Goal: Task Accomplishment & Management: Manage account settings

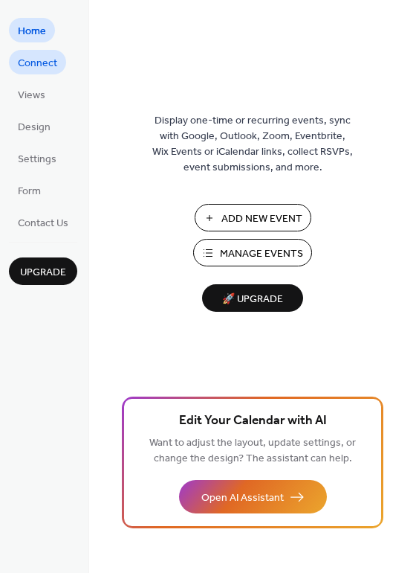
click at [45, 63] on span "Connect" at bounding box center [37, 64] width 39 height 16
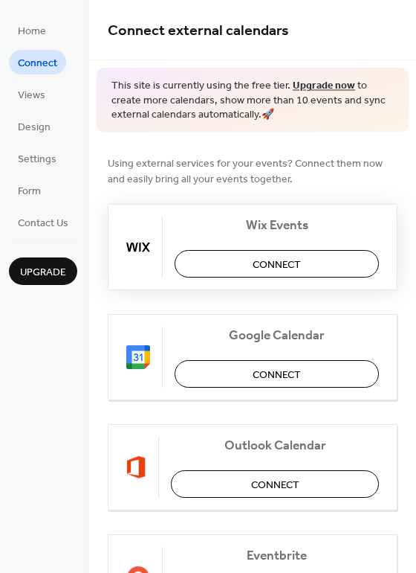
click at [269, 258] on span "Connect" at bounding box center [277, 265] width 48 height 16
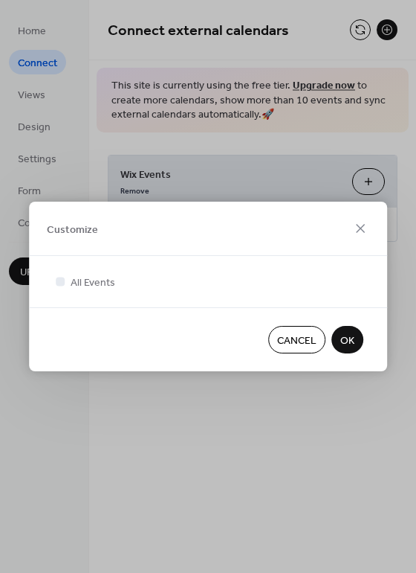
click at [305, 335] on span "Cancel" at bounding box center [296, 341] width 39 height 16
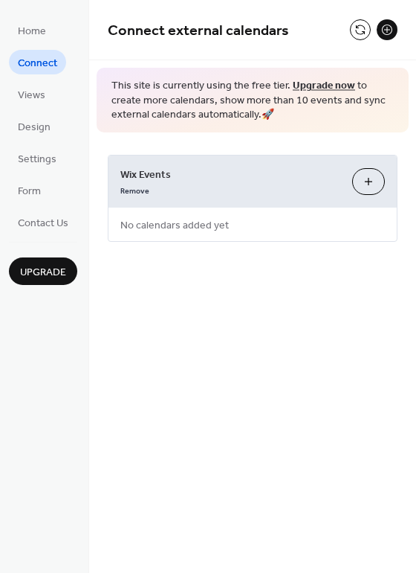
click at [364, 182] on button "Customize" at bounding box center [368, 181] width 33 height 27
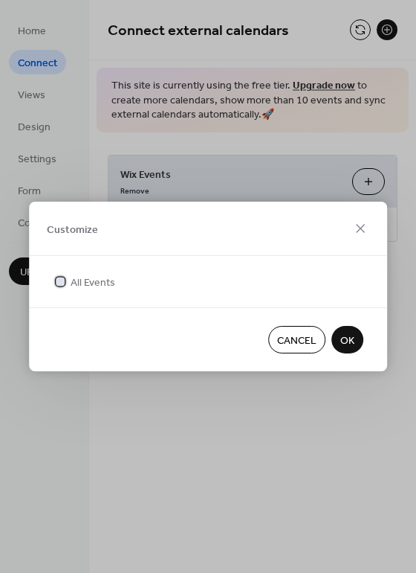
click at [62, 283] on icon at bounding box center [60, 281] width 6 height 6
click at [364, 223] on icon at bounding box center [361, 228] width 18 height 18
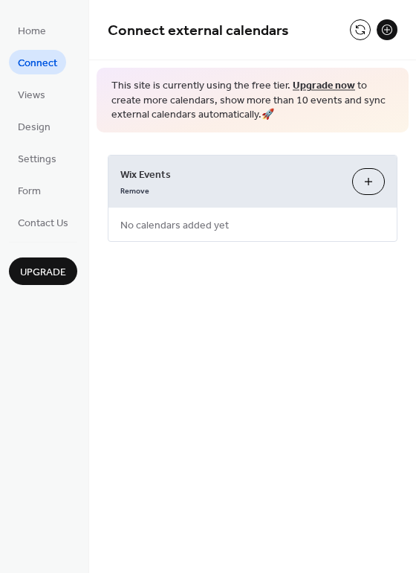
drag, startPoint x: 204, startPoint y: 183, endPoint x: 176, endPoint y: 182, distance: 27.5
click at [176, 182] on span "Wix Events" at bounding box center [230, 175] width 220 height 16
click at [144, 192] on link "Remove" at bounding box center [134, 189] width 29 height 16
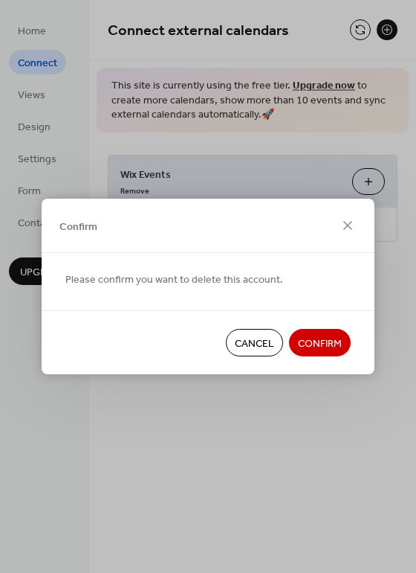
click at [319, 344] on span "Confirm" at bounding box center [320, 344] width 44 height 16
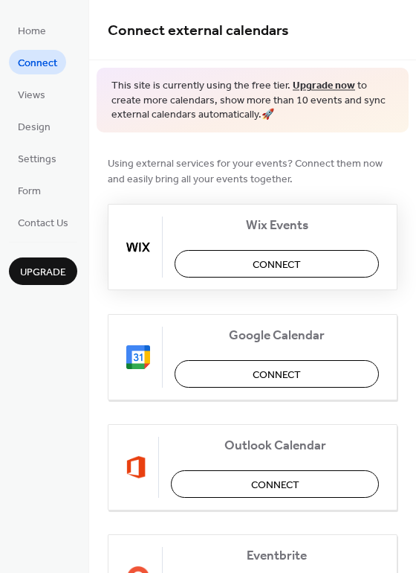
click at [283, 260] on span "Connect" at bounding box center [277, 265] width 48 height 16
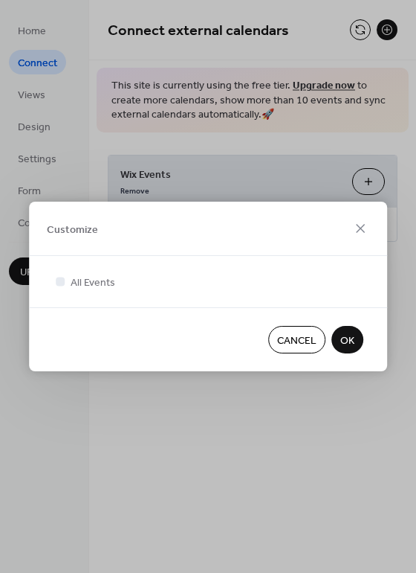
click at [344, 341] on span "OK" at bounding box center [348, 341] width 14 height 16
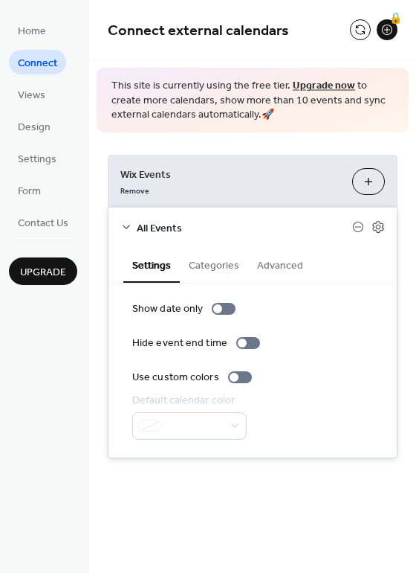
click at [206, 261] on button "Categories" at bounding box center [214, 264] width 68 height 34
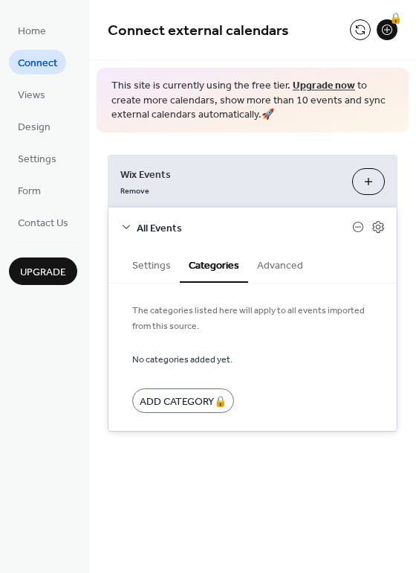
click at [141, 260] on button "Settings" at bounding box center [151, 264] width 57 height 34
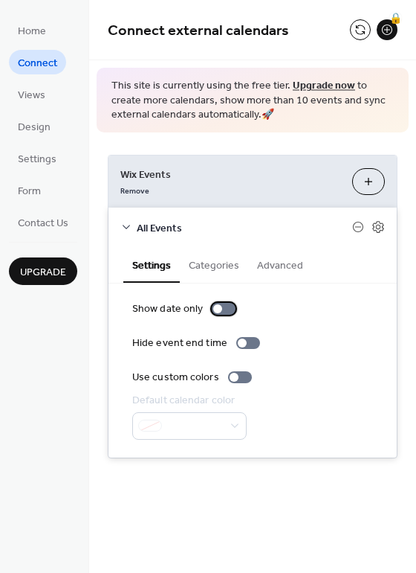
click at [221, 308] on div at bounding box center [224, 309] width 24 height 12
click at [263, 271] on button "Advanced" at bounding box center [280, 264] width 64 height 34
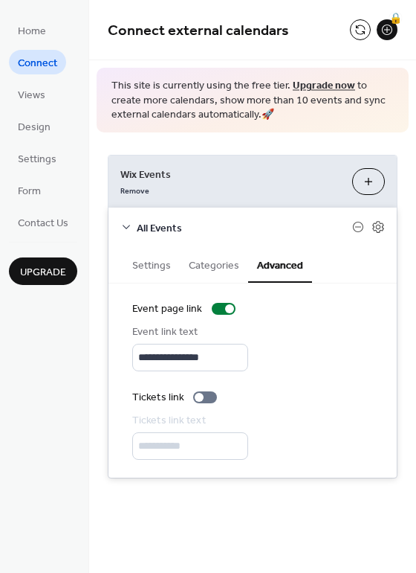
click at [220, 261] on button "Categories" at bounding box center [214, 264] width 68 height 34
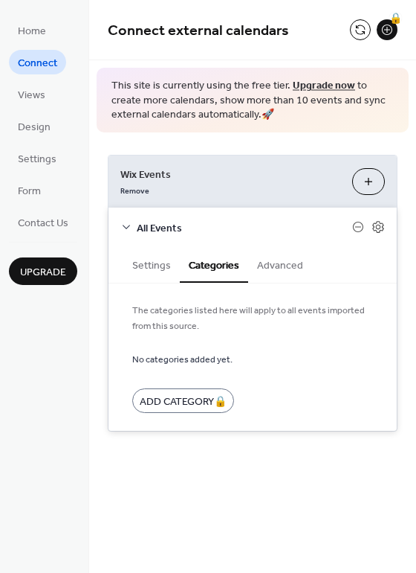
click at [166, 264] on button "Settings" at bounding box center [151, 264] width 57 height 34
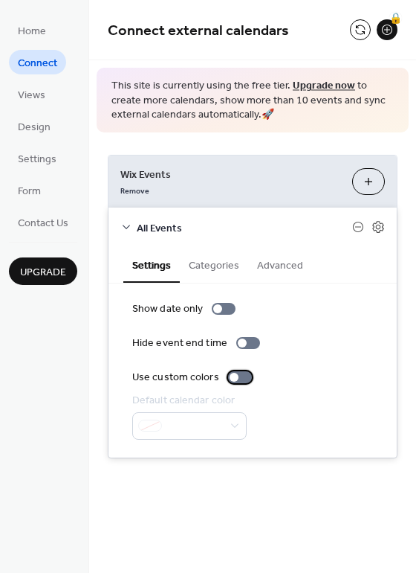
click at [235, 375] on div at bounding box center [234, 377] width 9 height 9
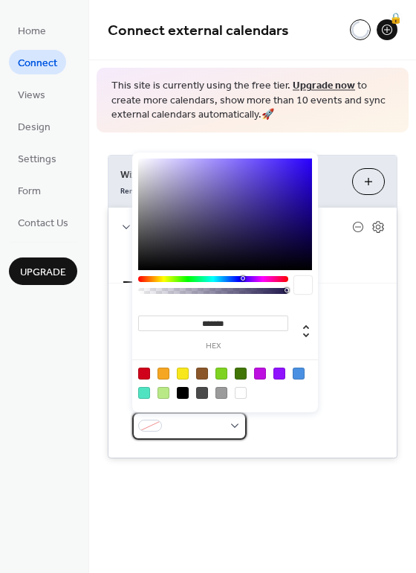
click at [203, 425] on span at bounding box center [195, 427] width 55 height 16
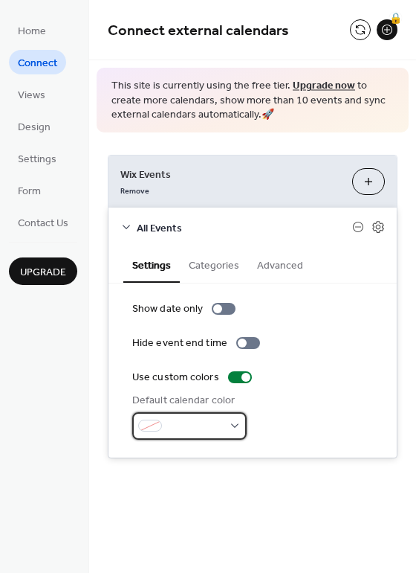
click at [203, 425] on span at bounding box center [195, 427] width 55 height 16
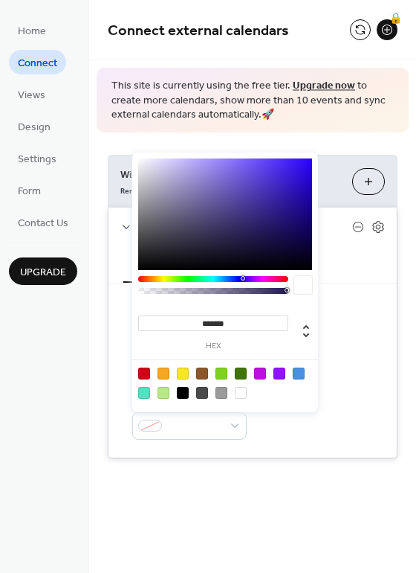
click at [261, 376] on div at bounding box center [260, 373] width 12 height 12
type input "*******"
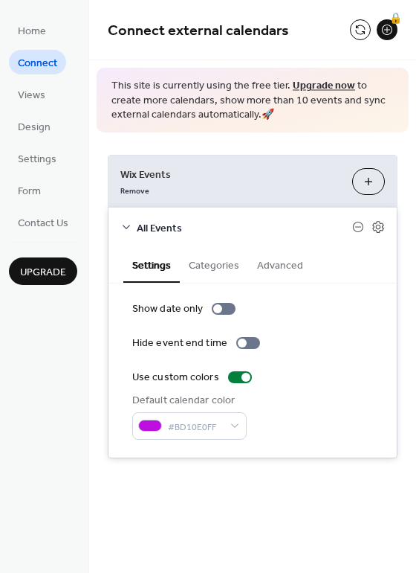
click at [259, 423] on div "Default calendar color #BD10E0FF" at bounding box center [252, 416] width 241 height 47
click at [125, 225] on icon at bounding box center [126, 227] width 12 height 12
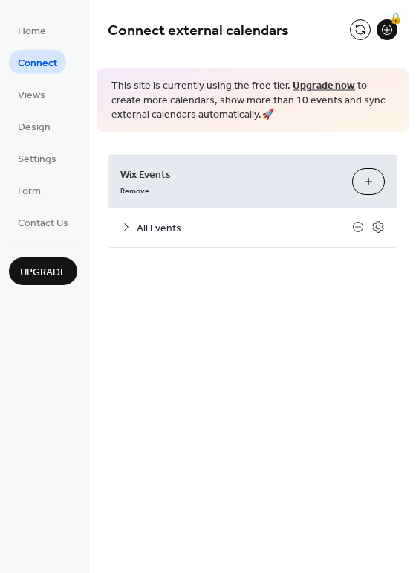
click at [125, 225] on icon at bounding box center [126, 227] width 12 height 12
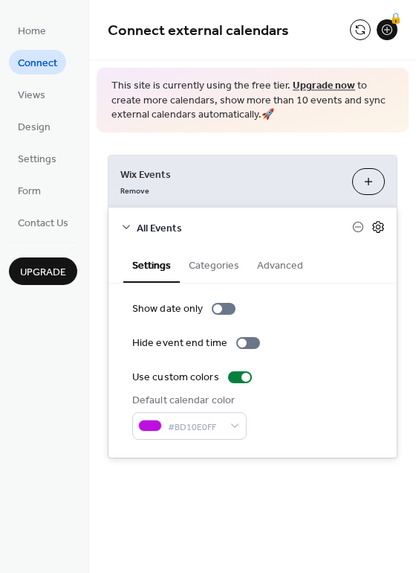
click at [382, 226] on icon at bounding box center [378, 226] width 13 height 13
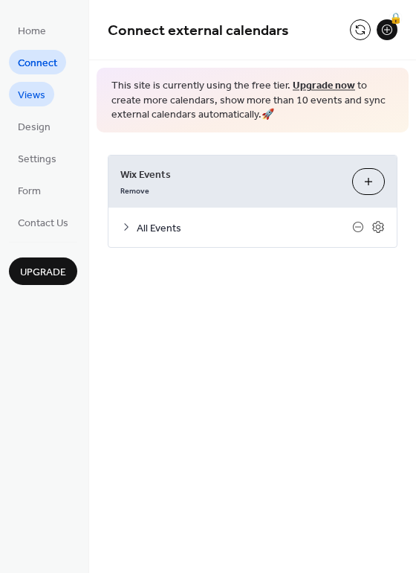
click at [35, 85] on link "Views" at bounding box center [31, 94] width 45 height 25
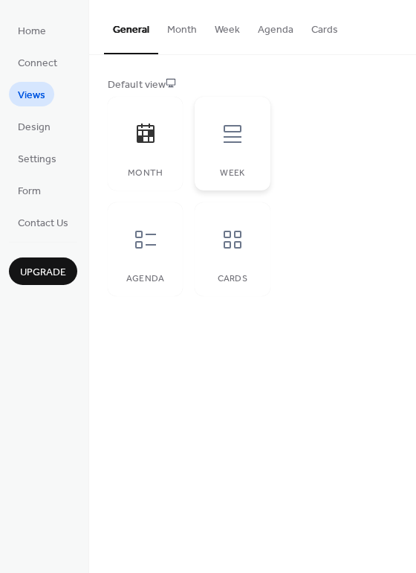
click at [228, 142] on icon at bounding box center [233, 134] width 18 height 18
click at [153, 239] on icon at bounding box center [146, 240] width 24 height 24
click at [233, 243] on icon at bounding box center [233, 240] width 24 height 24
click at [147, 137] on icon at bounding box center [146, 134] width 24 height 24
click at [174, 36] on button "Month" at bounding box center [182, 26] width 48 height 53
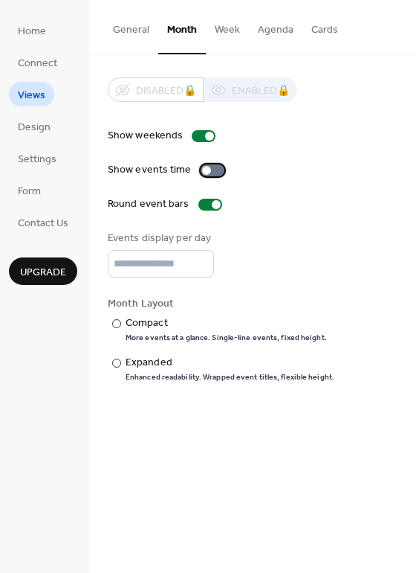
click at [207, 172] on div at bounding box center [206, 170] width 9 height 9
click at [207, 171] on div at bounding box center [213, 170] width 24 height 12
click at [141, 328] on div "Compact" at bounding box center [225, 323] width 199 height 16
click at [228, 31] on button "Week" at bounding box center [227, 26] width 43 height 53
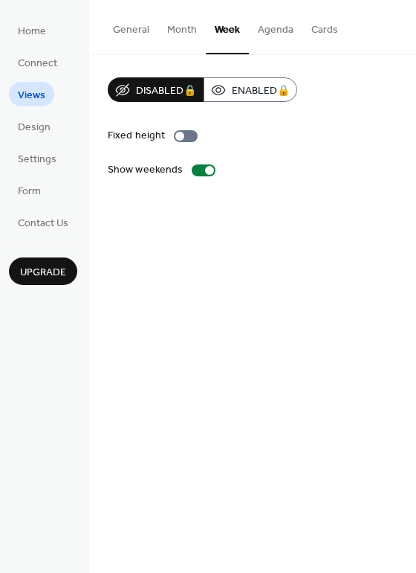
click at [178, 33] on button "Month" at bounding box center [182, 26] width 48 height 53
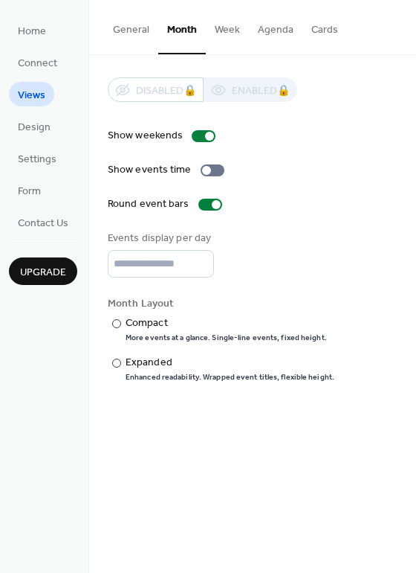
click at [130, 33] on button "General" at bounding box center [131, 26] width 54 height 53
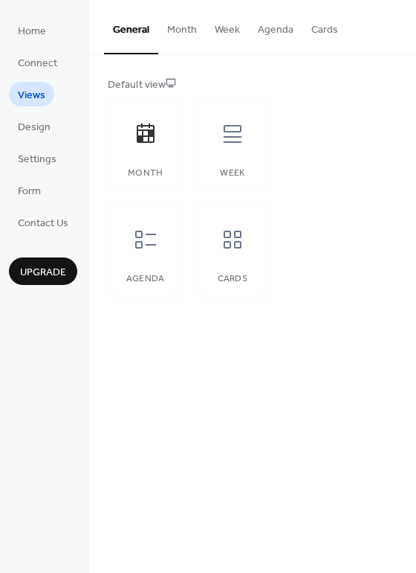
click at [173, 30] on button "Month" at bounding box center [182, 26] width 48 height 53
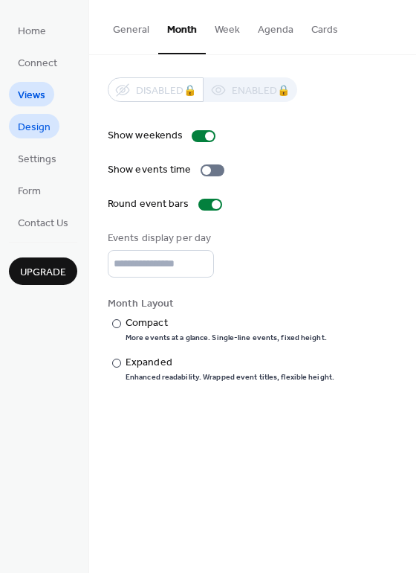
click at [41, 128] on span "Design" at bounding box center [34, 128] width 33 height 16
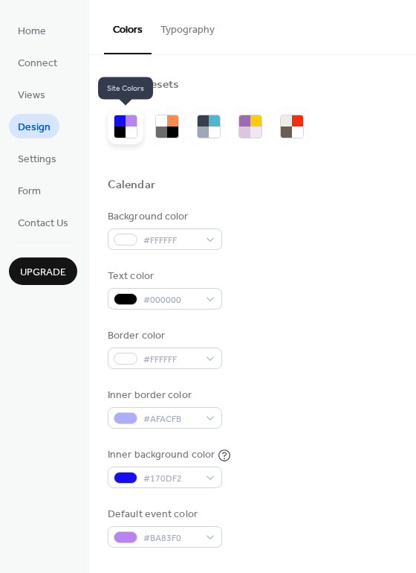
click at [126, 129] on div at bounding box center [131, 131] width 11 height 11
click at [179, 31] on button "Typography" at bounding box center [188, 26] width 72 height 53
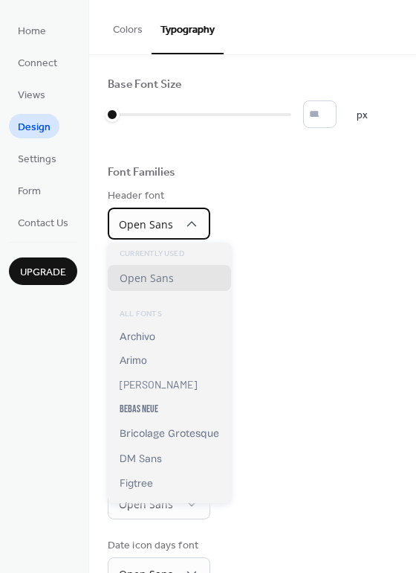
click at [187, 212] on div "Open Sans" at bounding box center [159, 223] width 103 height 32
click at [298, 202] on div "Header font Open Sans" at bounding box center [253, 213] width 290 height 51
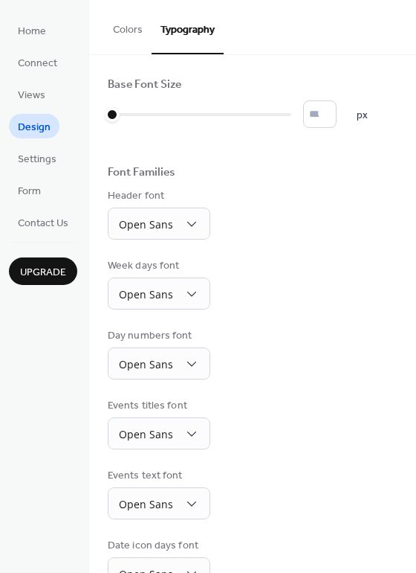
scroll to position [109, 0]
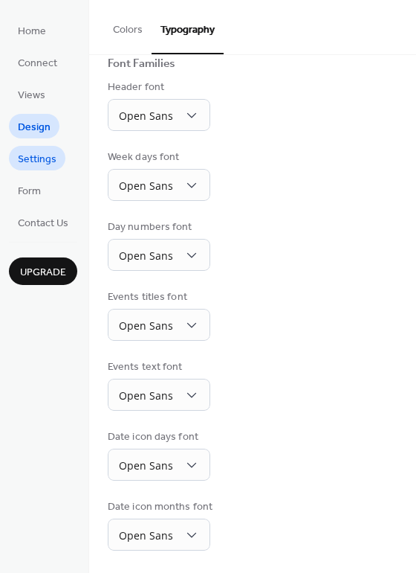
click at [38, 160] on span "Settings" at bounding box center [37, 160] width 39 height 16
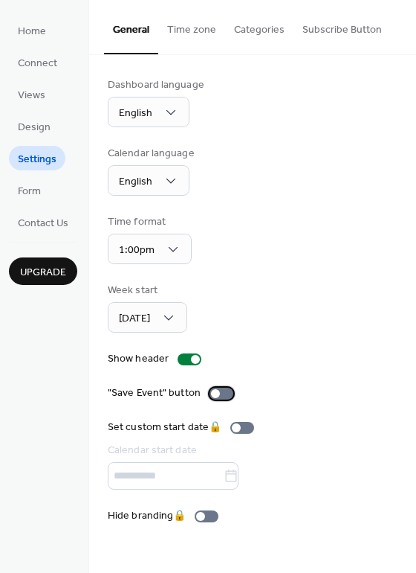
click at [219, 397] on div at bounding box center [222, 393] width 24 height 12
click at [180, 39] on button "Time zone" at bounding box center [191, 26] width 67 height 53
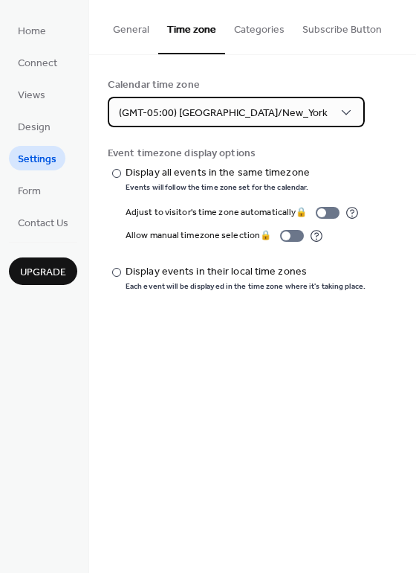
click at [221, 119] on span "(GMT-05:00) [GEOGRAPHIC_DATA]/New_York" at bounding box center [223, 113] width 209 height 20
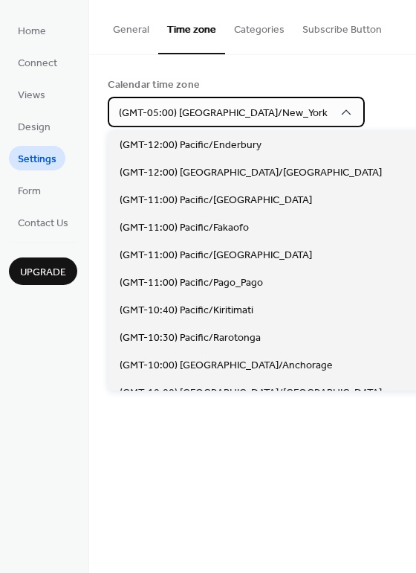
scroll to position [1238, 0]
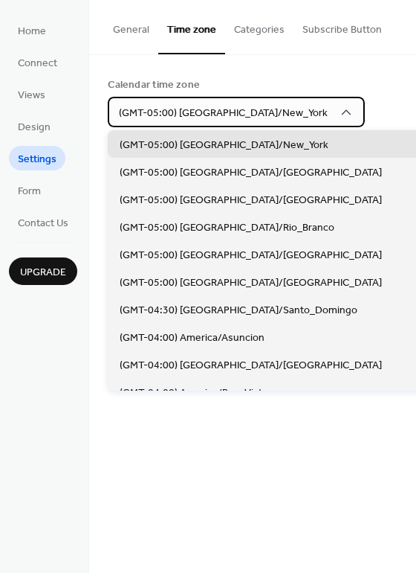
click at [222, 117] on span "(GMT-05:00) [GEOGRAPHIC_DATA]/New_York" at bounding box center [223, 113] width 209 height 20
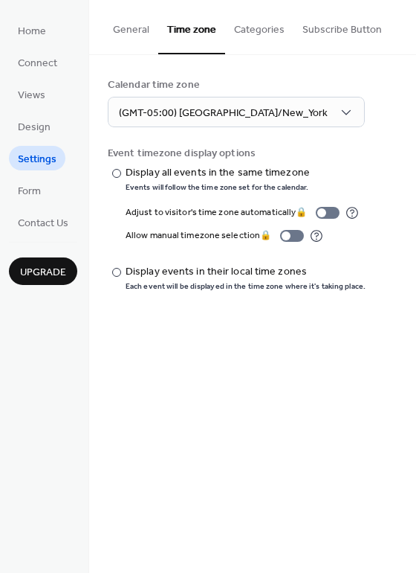
click at [247, 29] on button "Categories" at bounding box center [259, 26] width 68 height 53
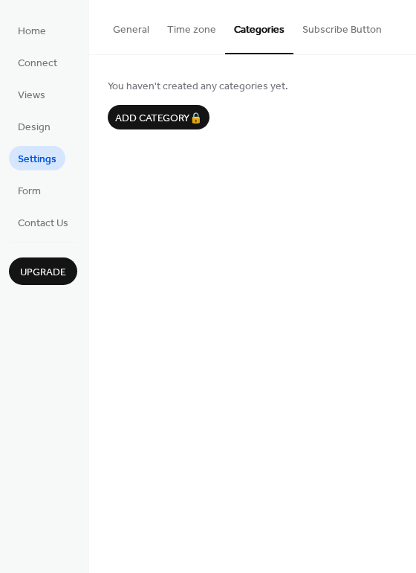
click at [330, 30] on button "Subscribe Button" at bounding box center [342, 26] width 97 height 53
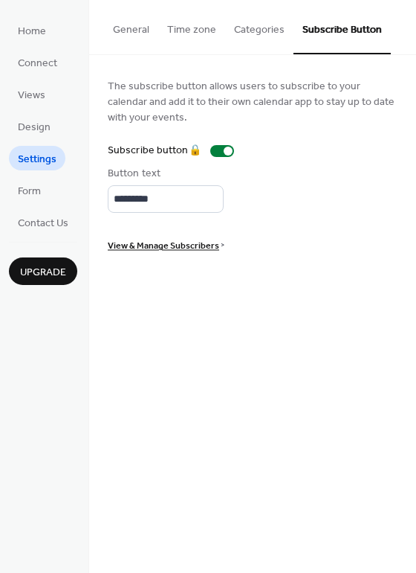
click at [51, 189] on ul "Home Connect Views Design Settings Form Contact Us" at bounding box center [43, 126] width 68 height 216
click at [28, 191] on span "Form" at bounding box center [29, 192] width 23 height 16
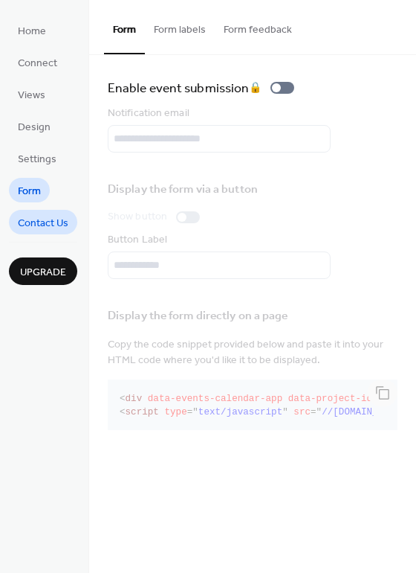
click at [36, 226] on span "Contact Us" at bounding box center [43, 224] width 51 height 16
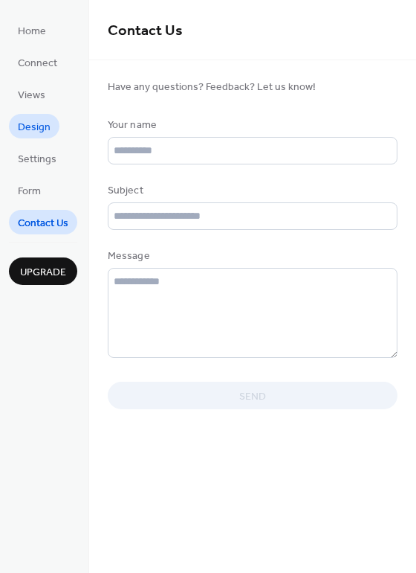
click at [33, 128] on span "Design" at bounding box center [34, 128] width 33 height 16
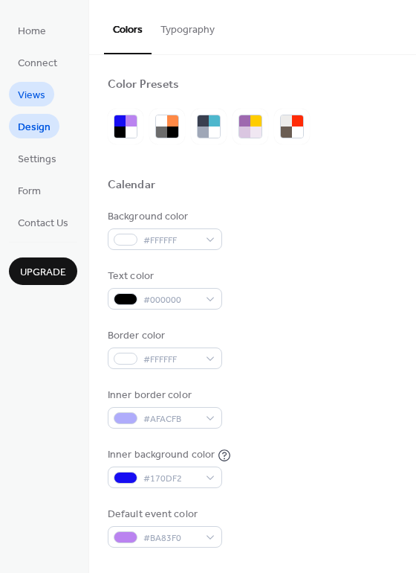
click at [33, 103] on span "Views" at bounding box center [32, 96] width 28 height 16
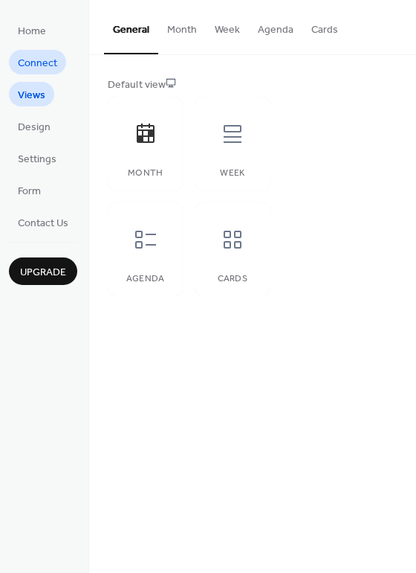
click at [35, 65] on span "Connect" at bounding box center [37, 64] width 39 height 16
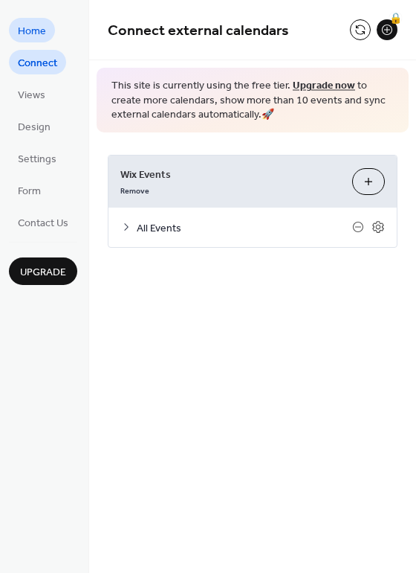
click at [36, 38] on span "Home" at bounding box center [32, 32] width 28 height 16
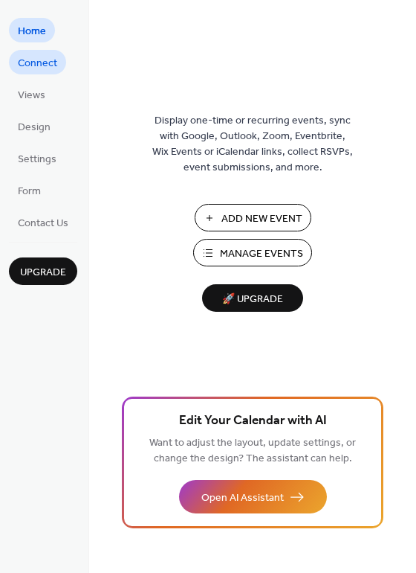
click at [41, 66] on span "Connect" at bounding box center [37, 64] width 39 height 16
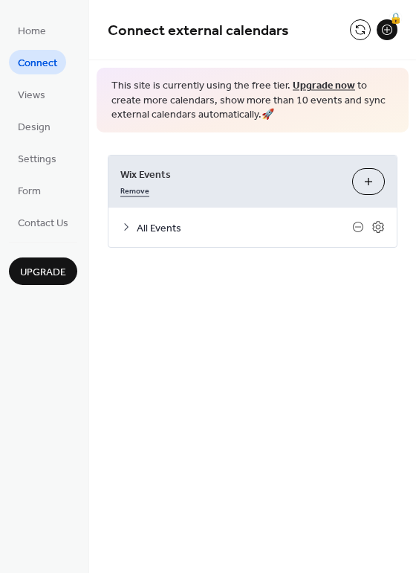
click at [137, 189] on link "Remove" at bounding box center [134, 189] width 29 height 16
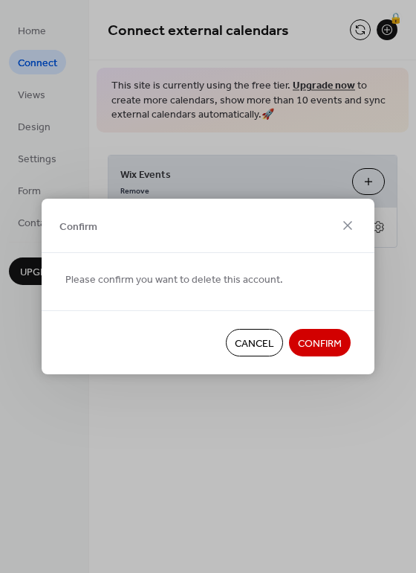
click at [244, 347] on span "Cancel" at bounding box center [254, 344] width 39 height 16
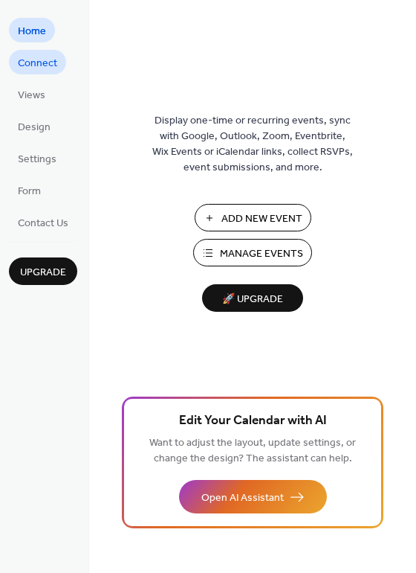
click at [42, 61] on span "Connect" at bounding box center [37, 64] width 39 height 16
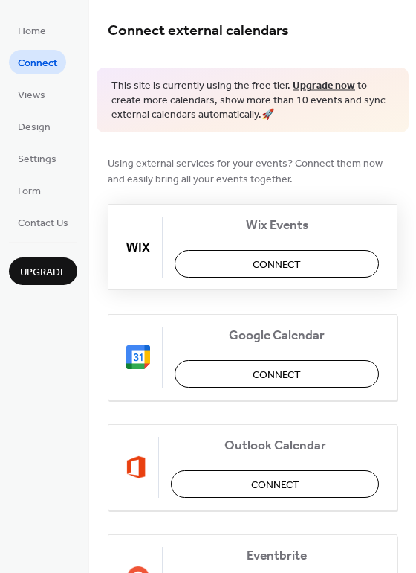
click at [273, 257] on span "Connect" at bounding box center [277, 265] width 48 height 16
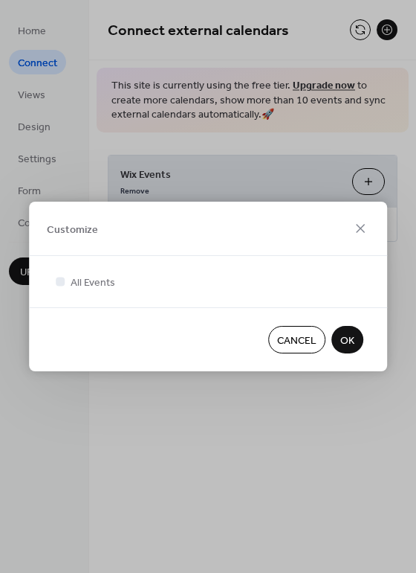
click at [344, 333] on span "OK" at bounding box center [348, 341] width 14 height 16
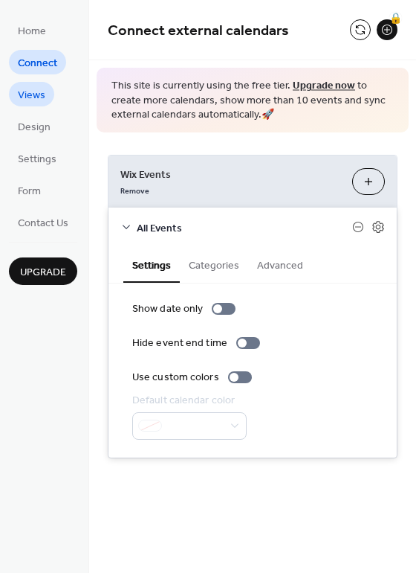
click at [36, 91] on span "Views" at bounding box center [32, 96] width 28 height 16
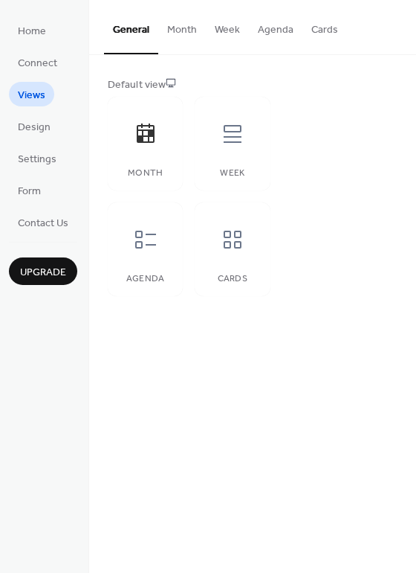
click at [177, 25] on button "Month" at bounding box center [182, 26] width 48 height 53
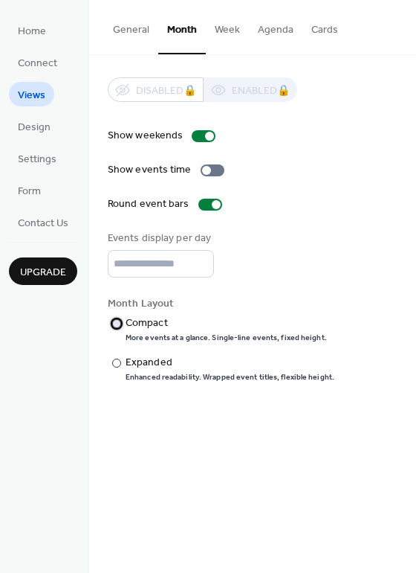
click at [121, 316] on div "​" at bounding box center [115, 323] width 15 height 16
click at [36, 127] on span "Design" at bounding box center [34, 128] width 33 height 16
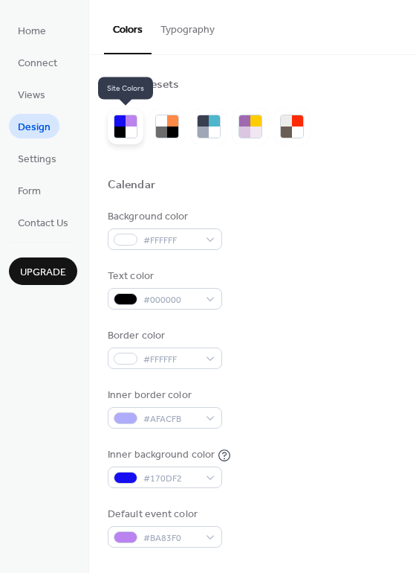
click at [128, 125] on div at bounding box center [131, 120] width 11 height 11
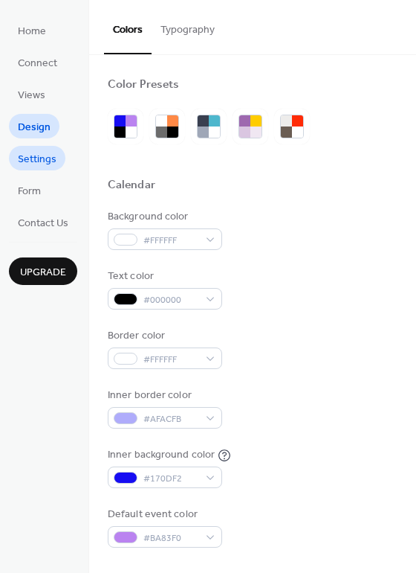
click at [20, 153] on span "Settings" at bounding box center [37, 160] width 39 height 16
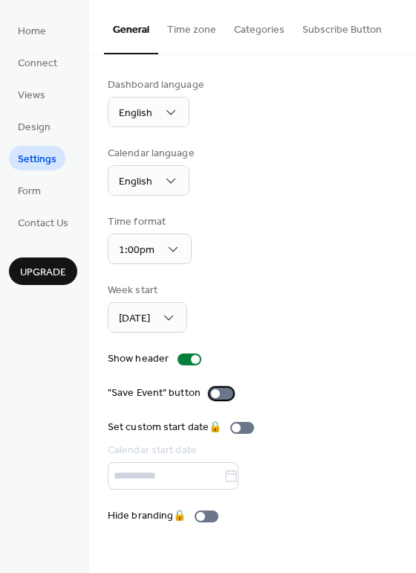
click at [218, 392] on div at bounding box center [222, 393] width 24 height 12
click at [26, 192] on span "Form" at bounding box center [29, 192] width 23 height 16
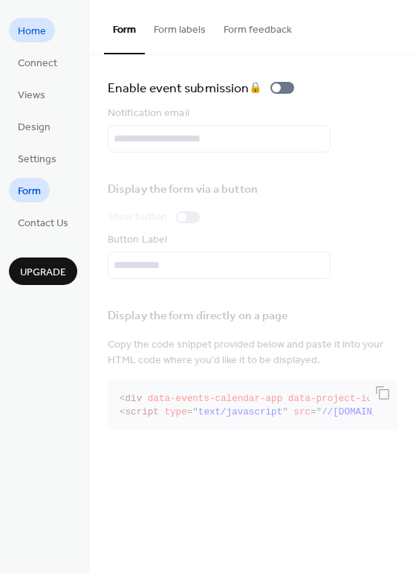
click at [41, 26] on span "Home" at bounding box center [32, 32] width 28 height 16
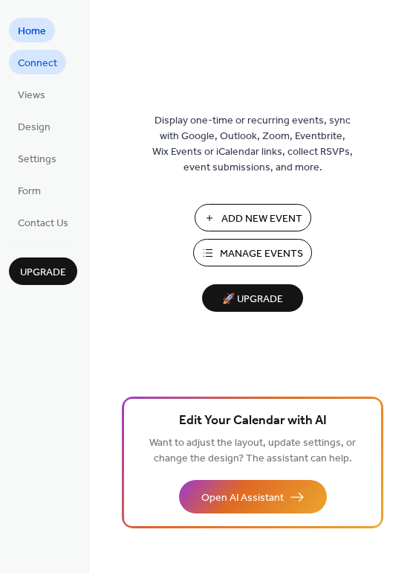
click at [42, 65] on span "Connect" at bounding box center [37, 64] width 39 height 16
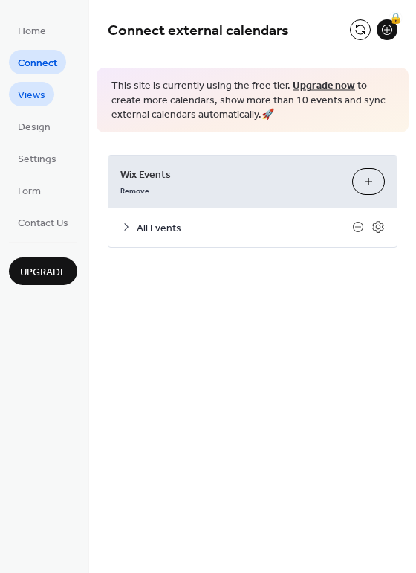
click at [41, 92] on span "Views" at bounding box center [32, 96] width 28 height 16
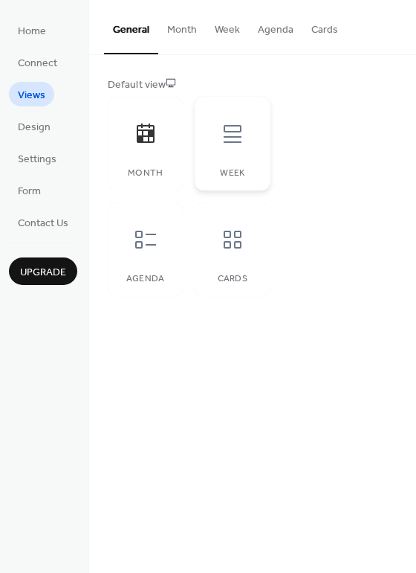
click at [234, 145] on icon at bounding box center [233, 134] width 24 height 24
click at [228, 32] on button "Week" at bounding box center [227, 26] width 43 height 53
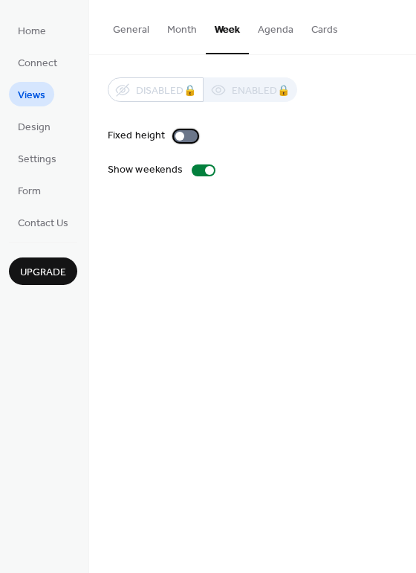
click at [181, 138] on div at bounding box center [179, 136] width 9 height 9
click at [181, 138] on div at bounding box center [186, 136] width 24 height 12
click at [181, 26] on button "Month" at bounding box center [182, 26] width 48 height 53
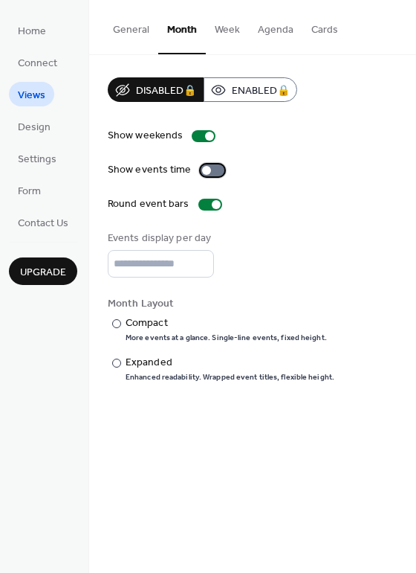
click at [210, 168] on div at bounding box center [213, 170] width 24 height 12
click at [44, 127] on span "Design" at bounding box center [34, 128] width 33 height 16
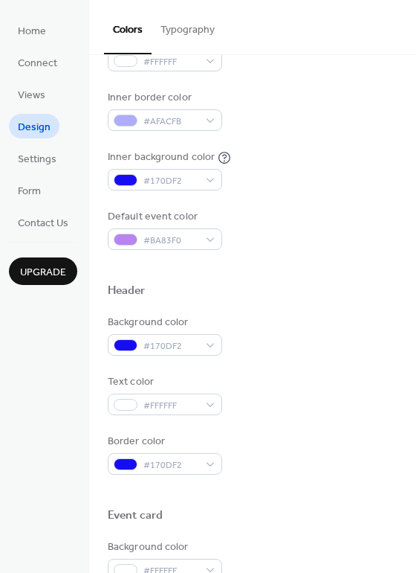
click at [185, 30] on button "Typography" at bounding box center [188, 26] width 72 height 53
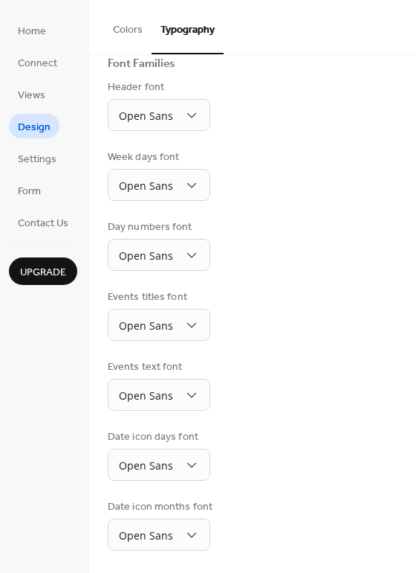
scroll to position [109, 0]
click at [171, 116] on span "Open Sans" at bounding box center [146, 116] width 54 height 14
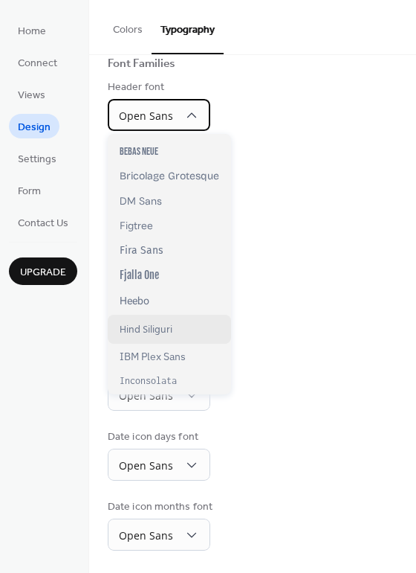
scroll to position [223, 0]
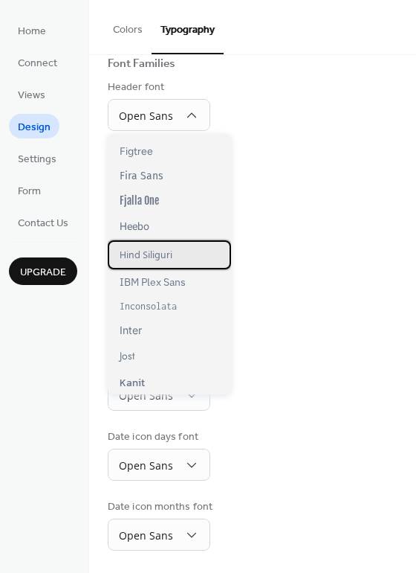
click at [196, 248] on div "Hind Siliguri" at bounding box center [169, 254] width 123 height 29
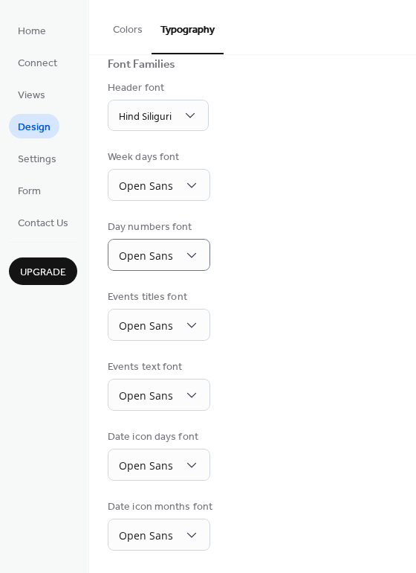
scroll to position [108, 0]
click at [166, 112] on span "Hind Siliguri" at bounding box center [145, 116] width 53 height 17
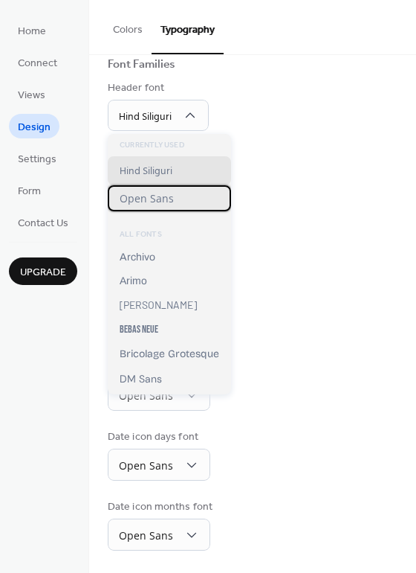
click at [174, 193] on div "Open Sans" at bounding box center [169, 198] width 123 height 26
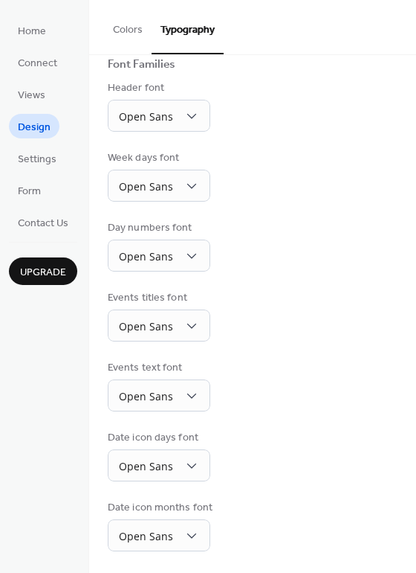
scroll to position [109, 0]
click at [133, 39] on button "Colors" at bounding box center [128, 26] width 48 height 53
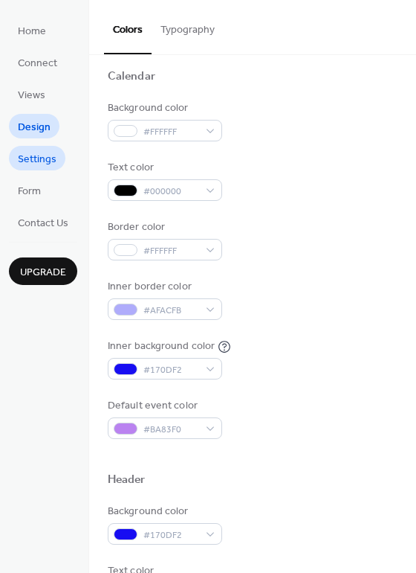
click at [47, 158] on span "Settings" at bounding box center [37, 160] width 39 height 16
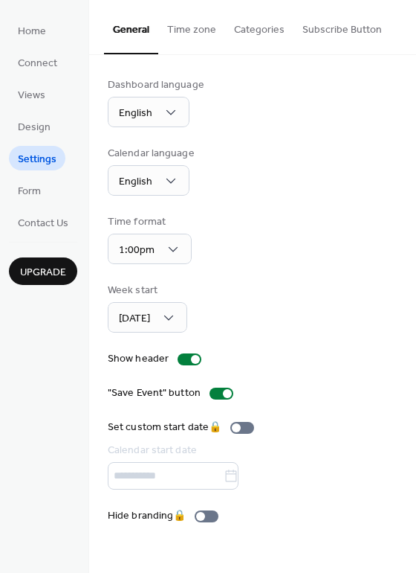
click at [196, 36] on button "Time zone" at bounding box center [191, 26] width 67 height 53
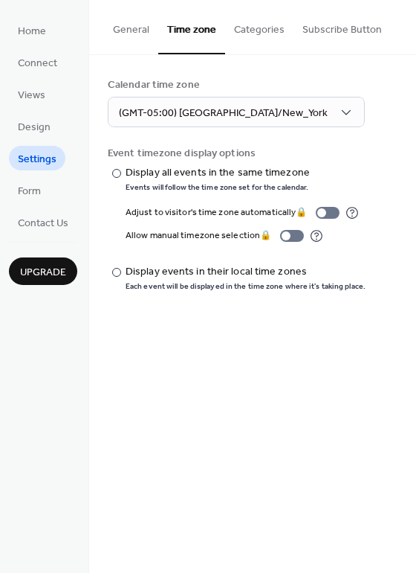
click at [248, 30] on button "Categories" at bounding box center [259, 26] width 68 height 53
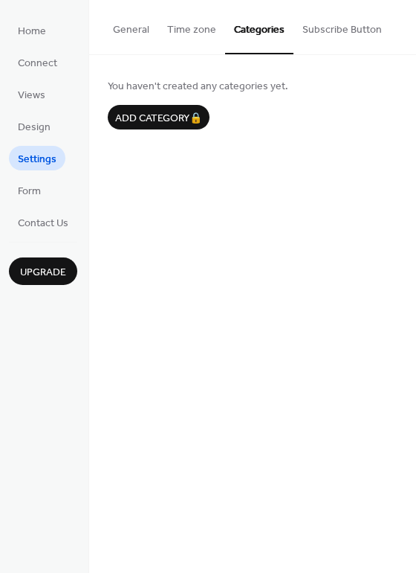
click at [313, 29] on button "Subscribe Button" at bounding box center [342, 26] width 97 height 53
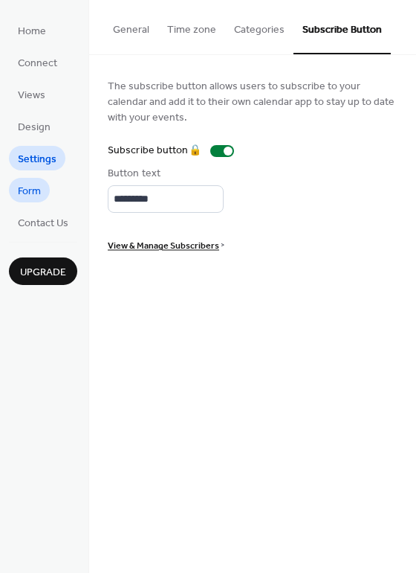
click at [24, 187] on span "Form" at bounding box center [29, 192] width 23 height 16
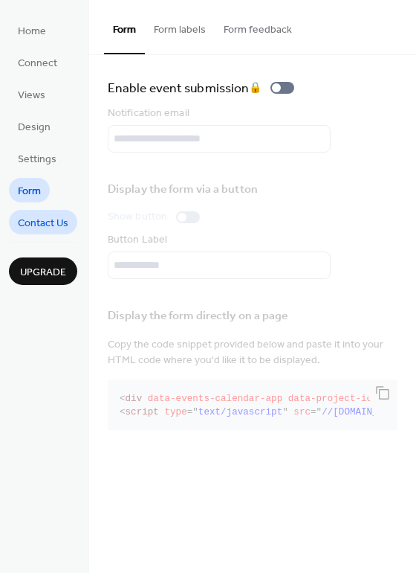
click at [37, 216] on span "Contact Us" at bounding box center [43, 224] width 51 height 16
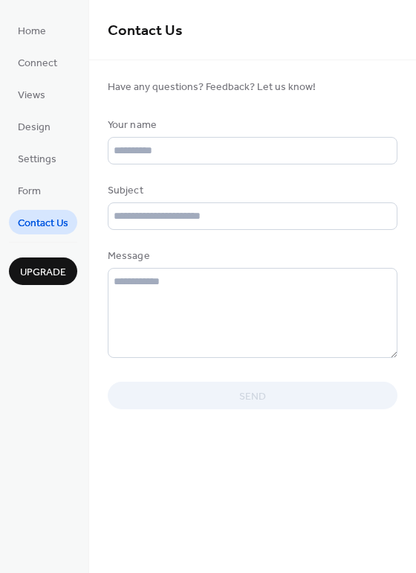
click at [173, 104] on div at bounding box center [253, 106] width 290 height 24
click at [45, 93] on link "Views" at bounding box center [31, 94] width 45 height 25
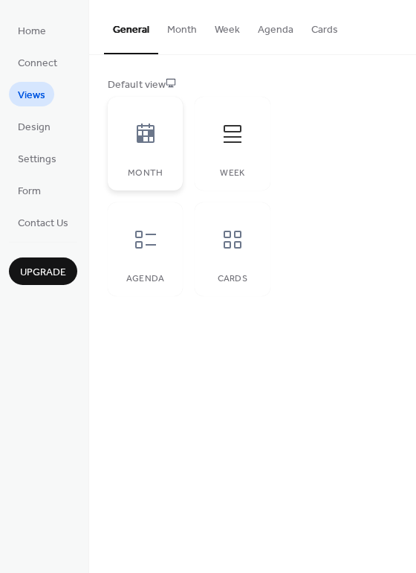
click at [158, 131] on div at bounding box center [145, 134] width 45 height 45
click at [177, 28] on button "Month" at bounding box center [182, 26] width 48 height 53
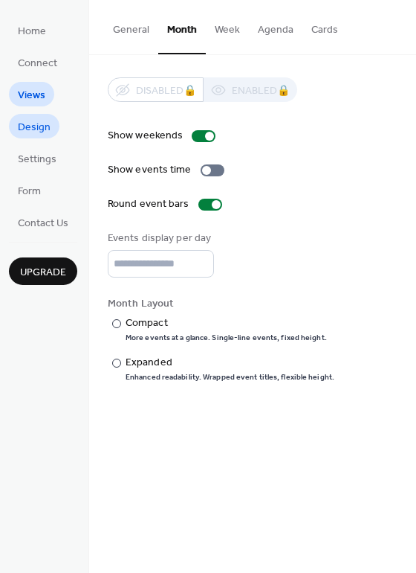
click at [39, 129] on span "Design" at bounding box center [34, 128] width 33 height 16
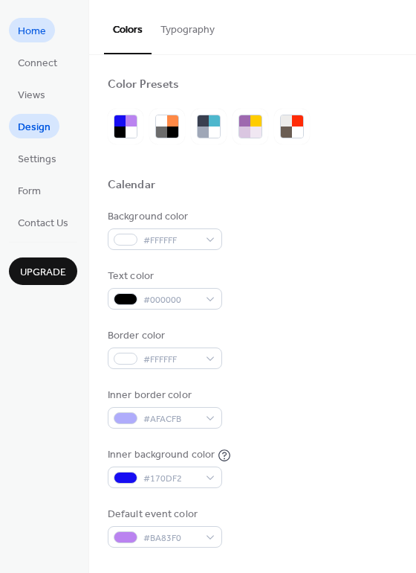
click at [36, 27] on span "Home" at bounding box center [32, 32] width 28 height 16
